Goal: Find specific page/section: Find specific page/section

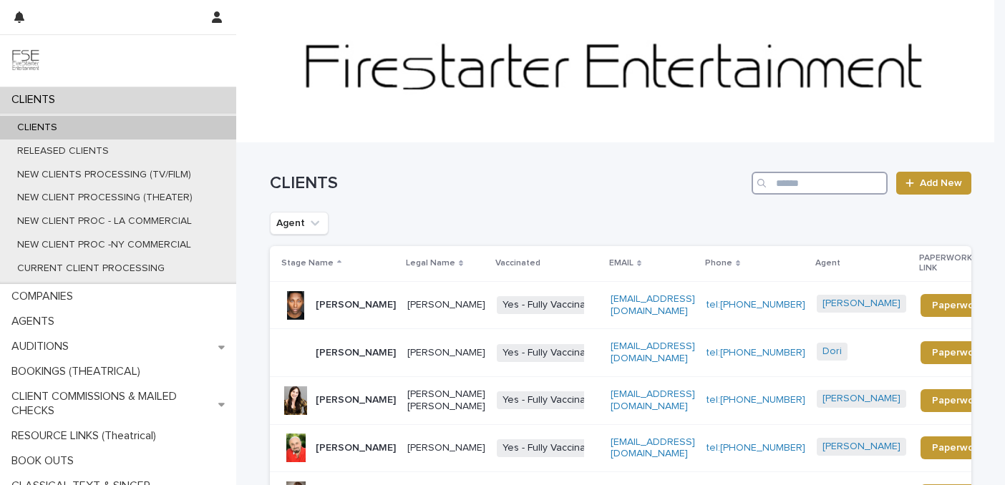
click at [790, 183] on input "Search" at bounding box center [820, 183] width 136 height 23
type input "**********"
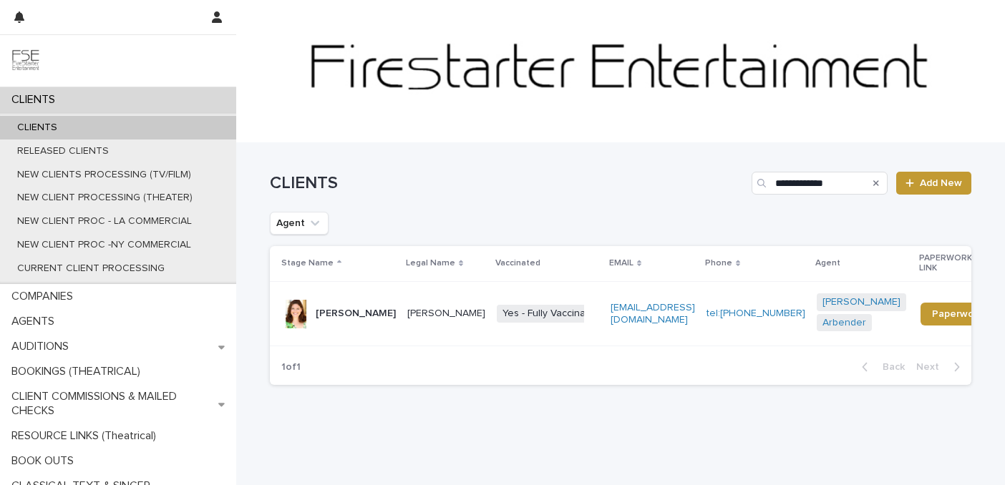
click at [366, 308] on p "[PERSON_NAME]" at bounding box center [356, 314] width 80 height 12
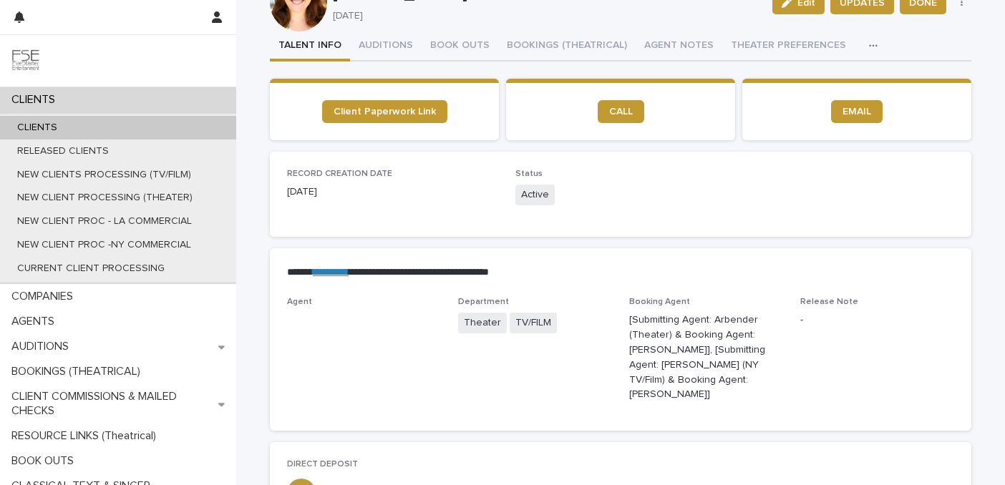
scroll to position [72, 0]
